Goal: Information Seeking & Learning: Learn about a topic

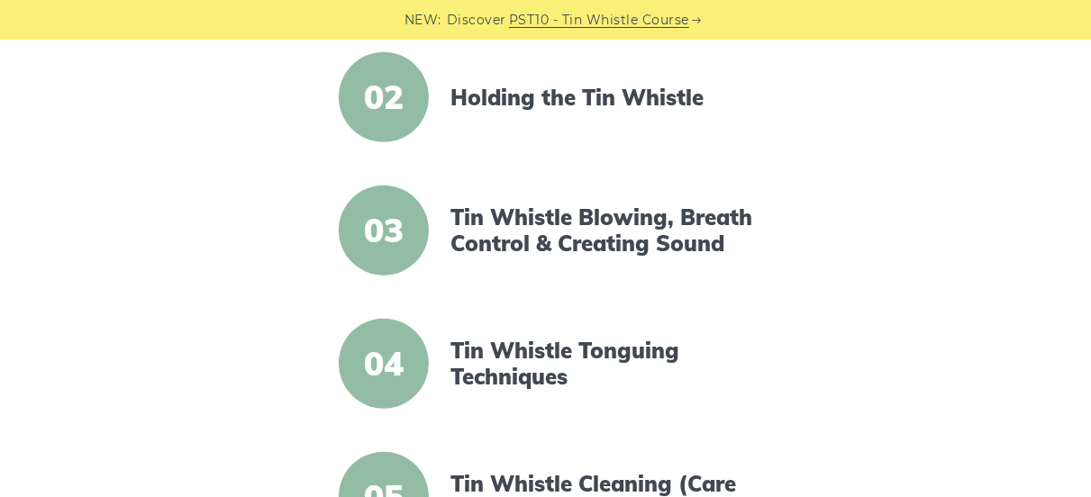
scroll to position [600, 0]
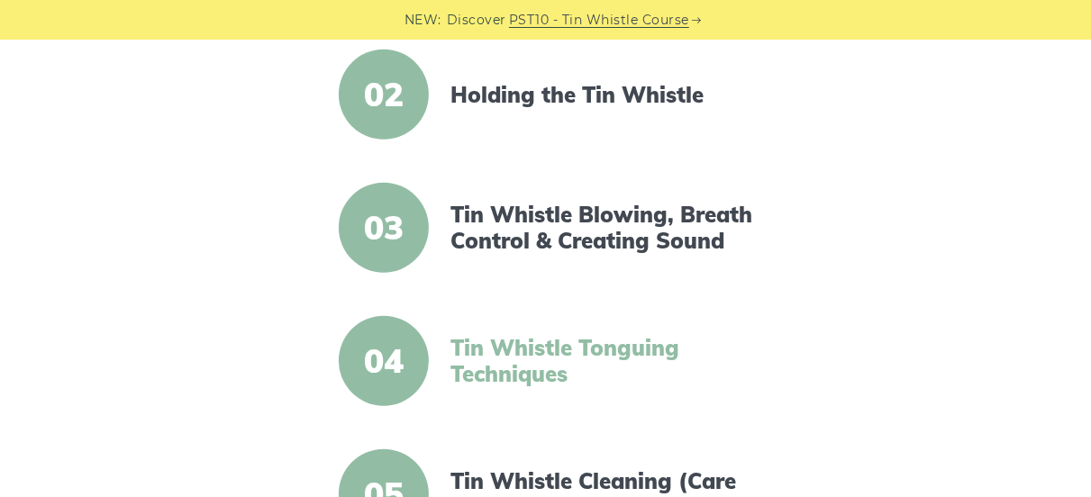
click at [588, 356] on link "Tin Whistle Tonguing Techniques" at bounding box center [604, 361] width 306 height 52
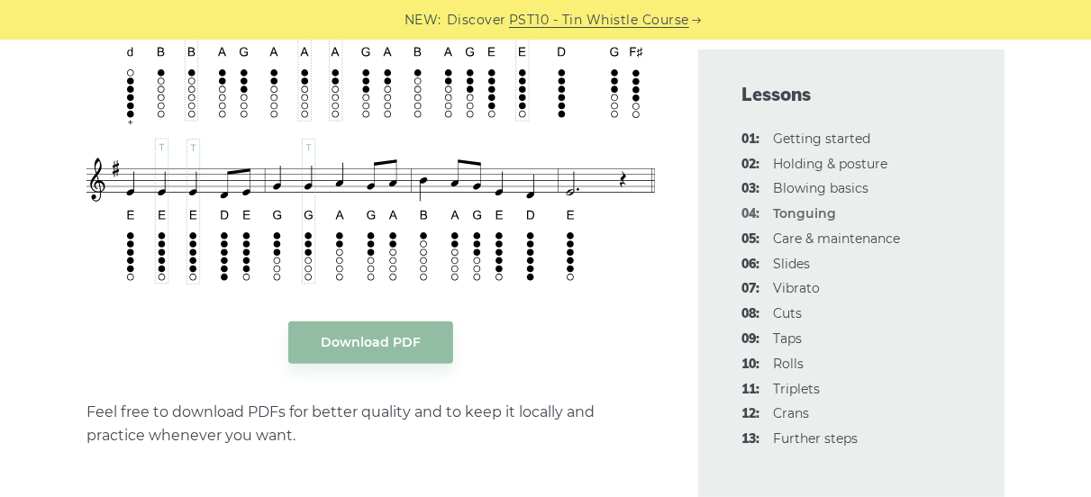
scroll to position [3613, 0]
click at [429, 352] on link "Download PDF" at bounding box center [370, 342] width 165 height 42
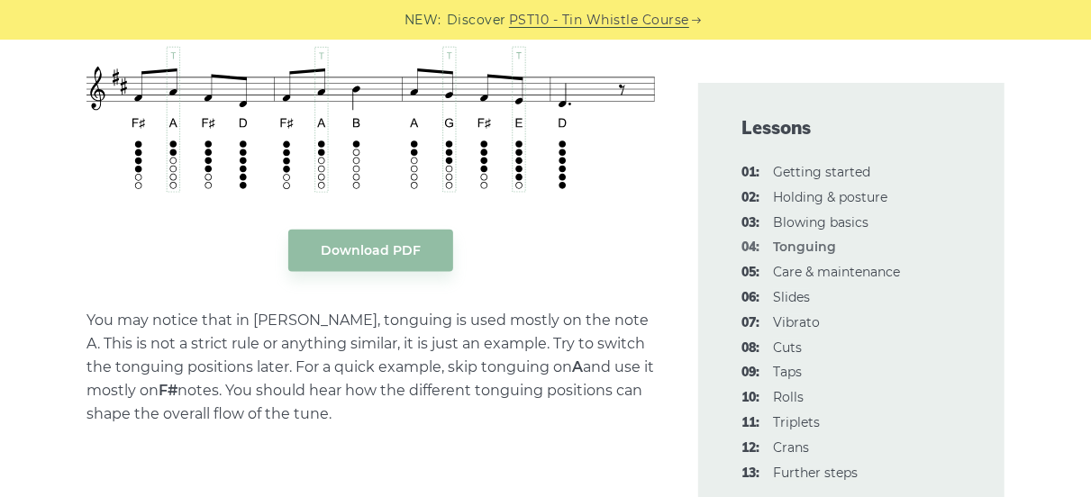
scroll to position [4271, 0]
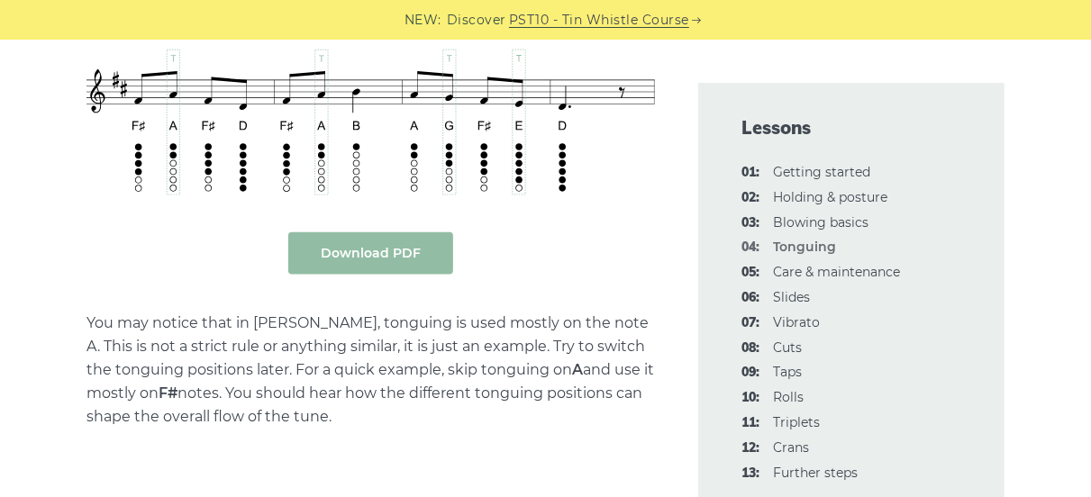
click at [412, 257] on link "Download PDF" at bounding box center [370, 254] width 165 height 42
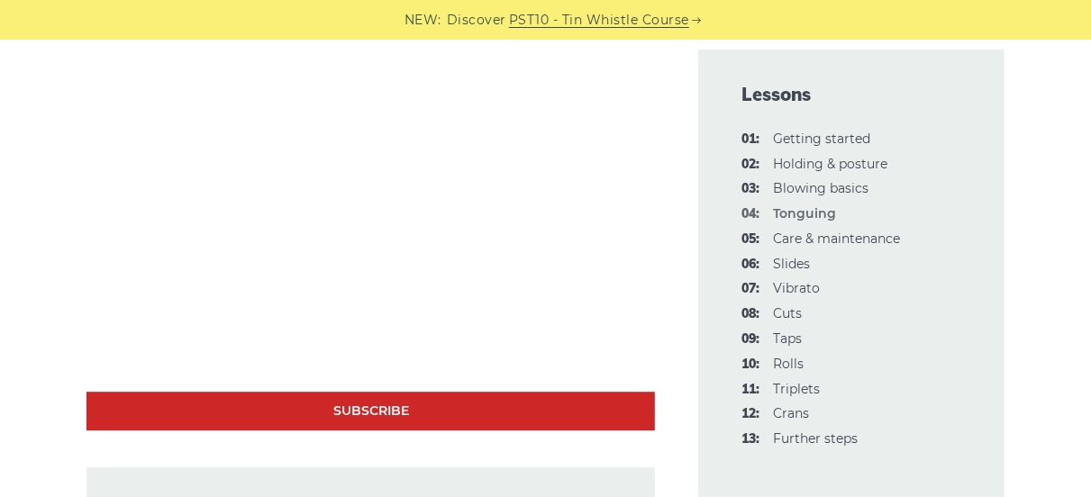
scroll to position [5585, 0]
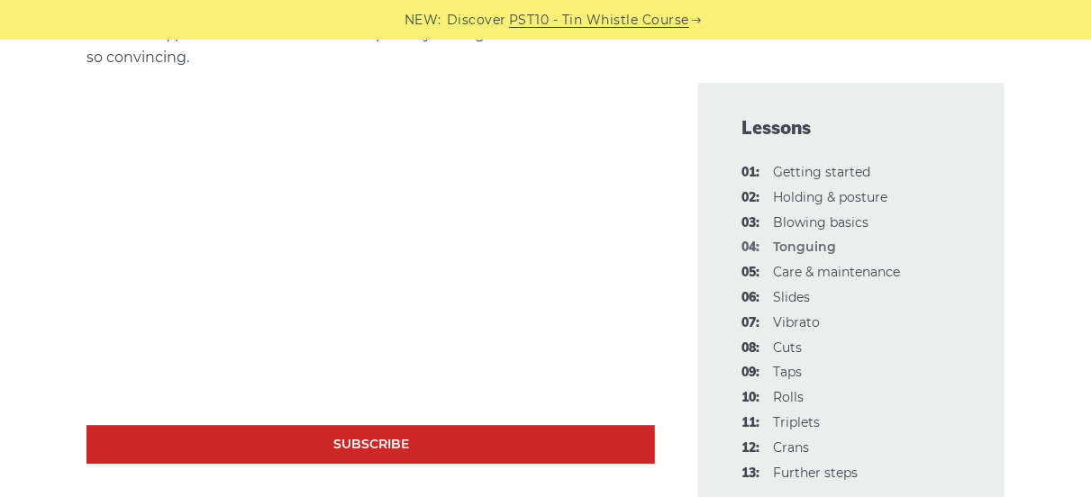
scroll to position [5510, 0]
